Goal: Task Accomplishment & Management: Manage account settings

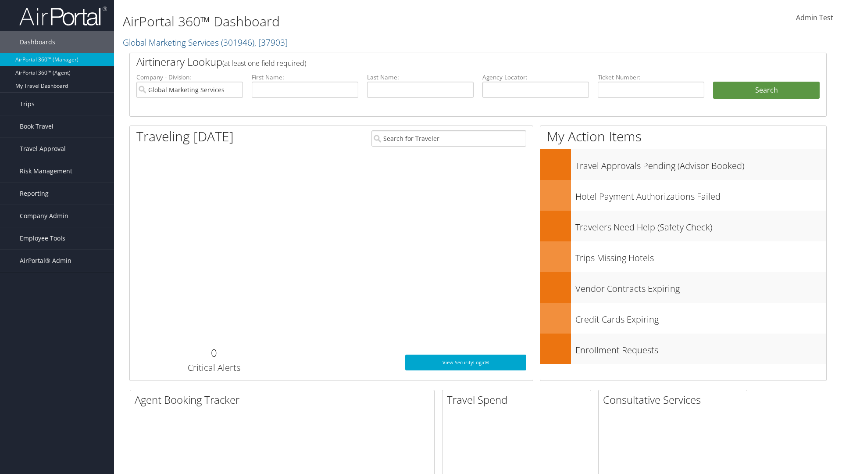
click at [57, 216] on span "Company Admin" at bounding box center [44, 216] width 49 height 22
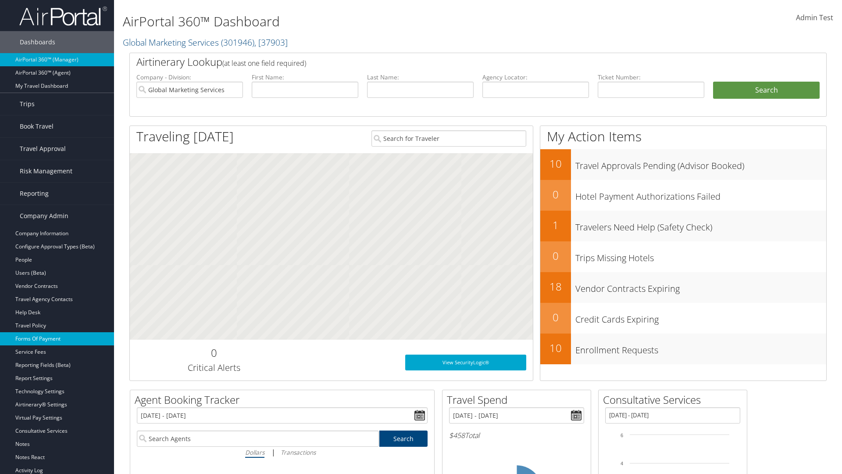
click at [57, 339] on link "Forms Of Payment" at bounding box center [57, 338] width 114 height 13
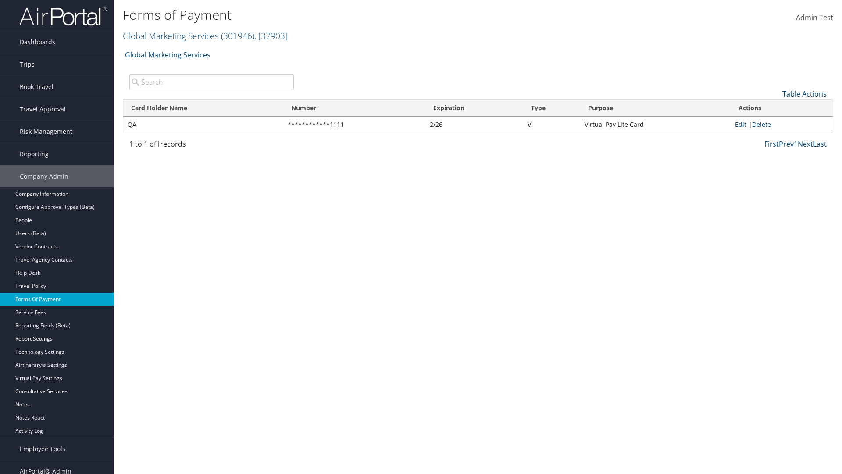
click at [805, 93] on link "Table Actions" at bounding box center [805, 94] width 44 height 10
click at [775, 107] on link "New Record" at bounding box center [775, 107] width 115 height 15
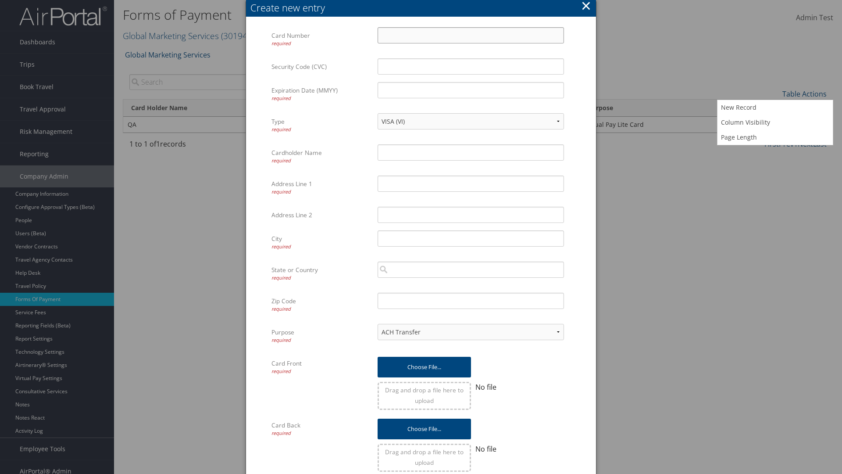
click at [471, 35] on input "Card Number required" at bounding box center [471, 35] width 186 height 16
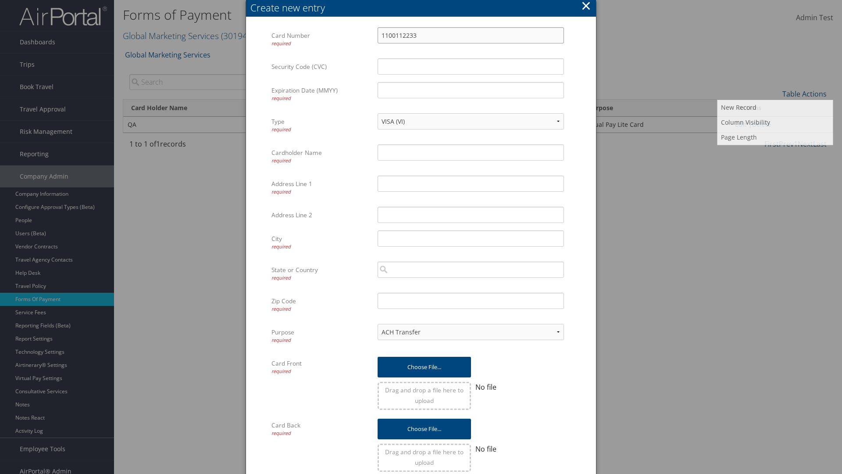
type input "1100112233"
click at [471, 90] on input "Expiration Date (MMYY) required" at bounding box center [471, 90] width 186 height 16
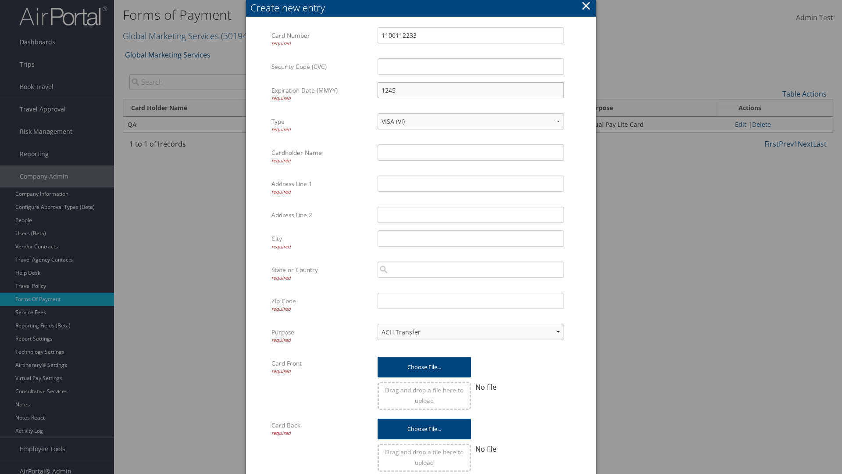
type input "1245"
click at [471, 152] on input "Cardholder Name required" at bounding box center [471, 152] width 186 height 16
type input "Auto Test"
click at [471, 183] on input "Address Line 1 required" at bounding box center [471, 184] width 186 height 16
type input "[US_STATE]"
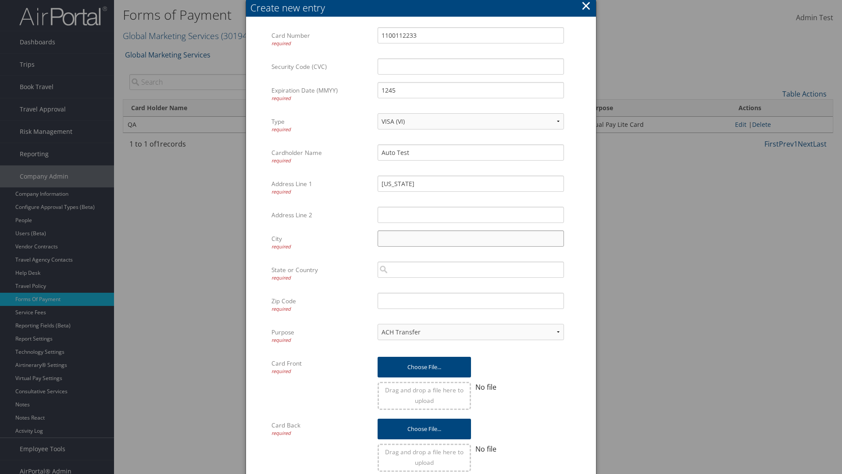
click at [471, 238] on input "City required" at bounding box center [471, 238] width 186 height 16
type input "[GEOGRAPHIC_DATA]"
click at [471, 269] on input "search" at bounding box center [471, 270] width 186 height 16
click at [471, 286] on div "[GEOGRAPHIC_DATA] ([GEOGRAPHIC_DATA])" at bounding box center [471, 286] width 183 height 9
type input "[GEOGRAPHIC_DATA]"
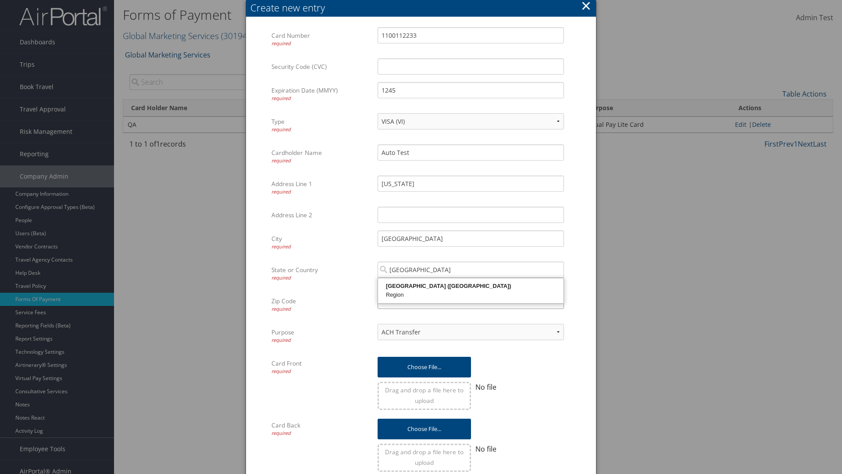
click at [471, 301] on input "Zip Code required" at bounding box center [471, 301] width 186 height 16
type input "84011"
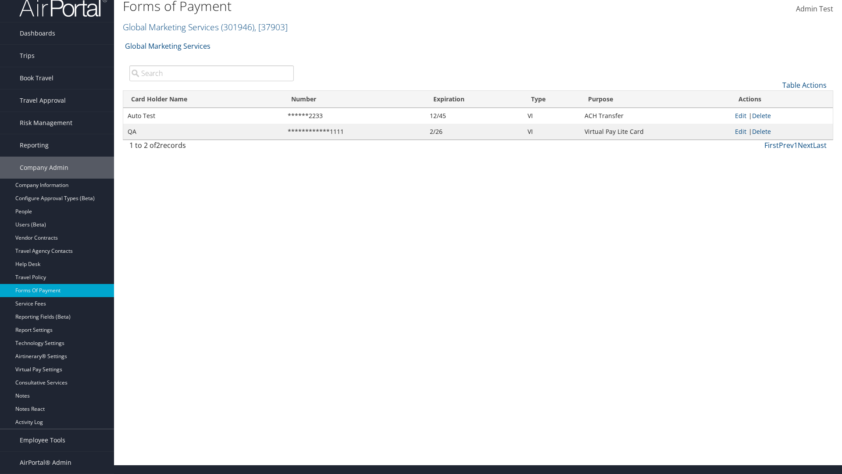
scroll to position [9, 0]
click at [741, 115] on link "Edit" at bounding box center [740, 115] width 11 height 8
select select "14"
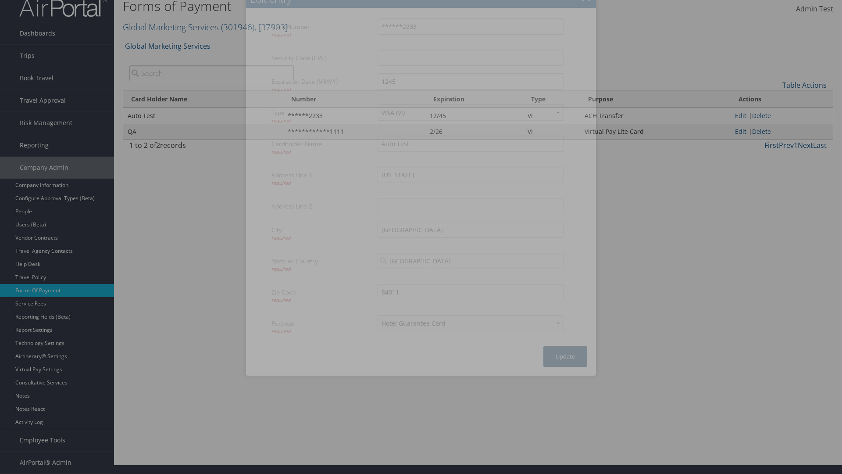
click at [566, 356] on button "Update" at bounding box center [566, 356] width 44 height 21
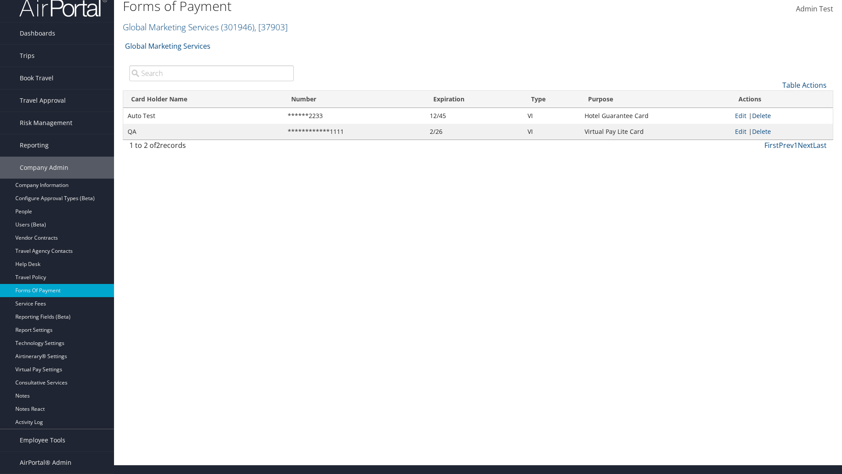
click at [763, 115] on link "Delete" at bounding box center [761, 115] width 19 height 8
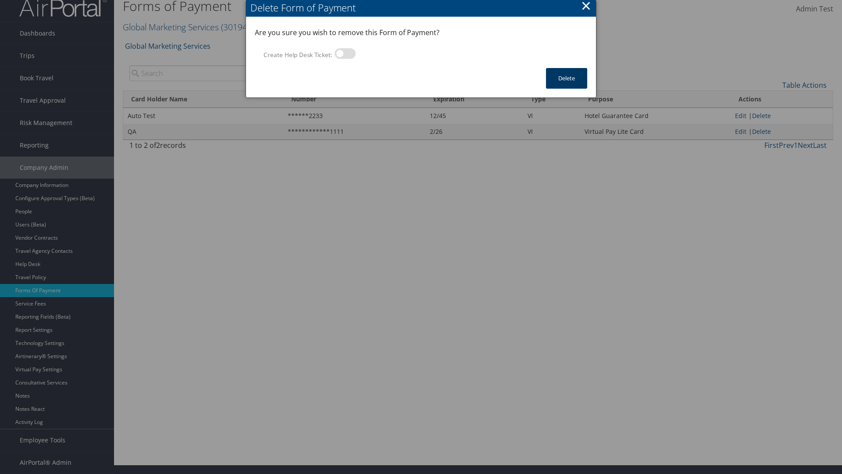
click at [567, 78] on button "Delete" at bounding box center [566, 78] width 41 height 21
